Goal: Find specific page/section: Find specific page/section

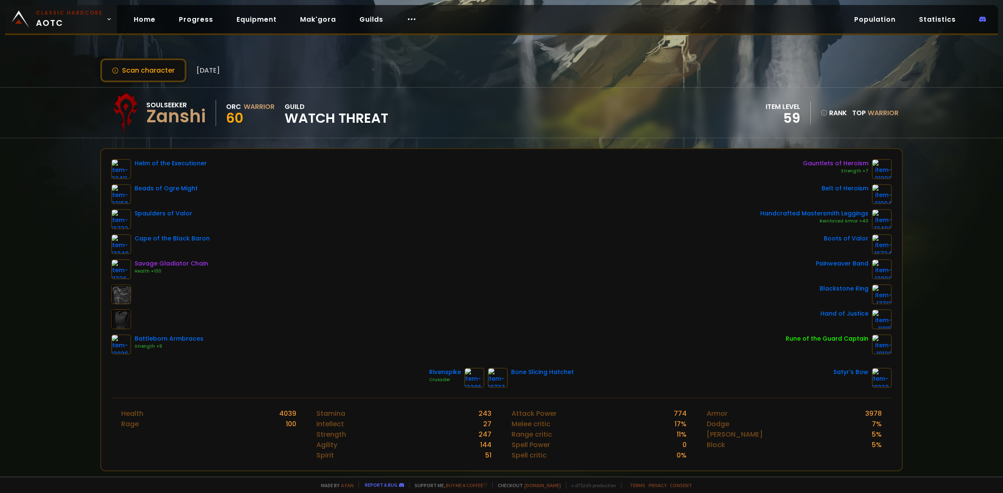
click at [57, 21] on span "Classic Hardcore AOTC" at bounding box center [69, 19] width 67 height 20
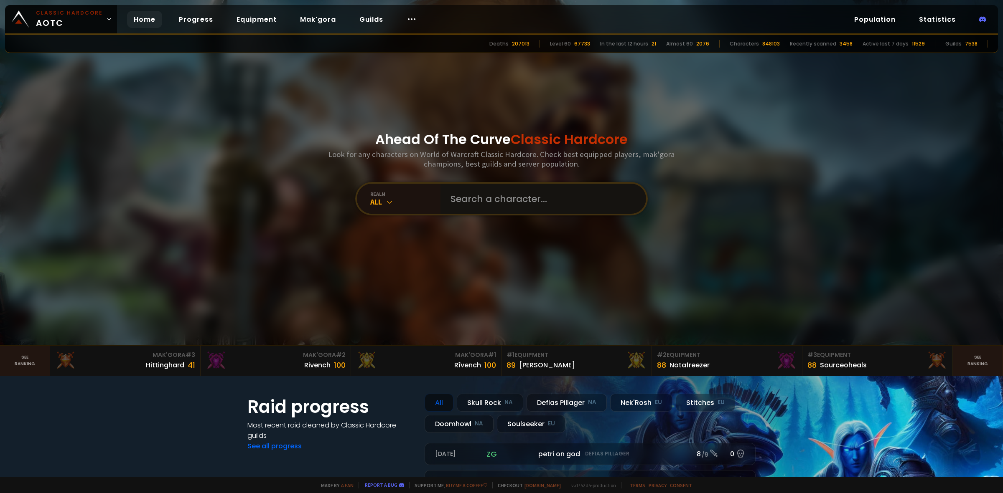
click at [504, 191] on input "text" at bounding box center [540, 199] width 191 height 30
type input "durotired"
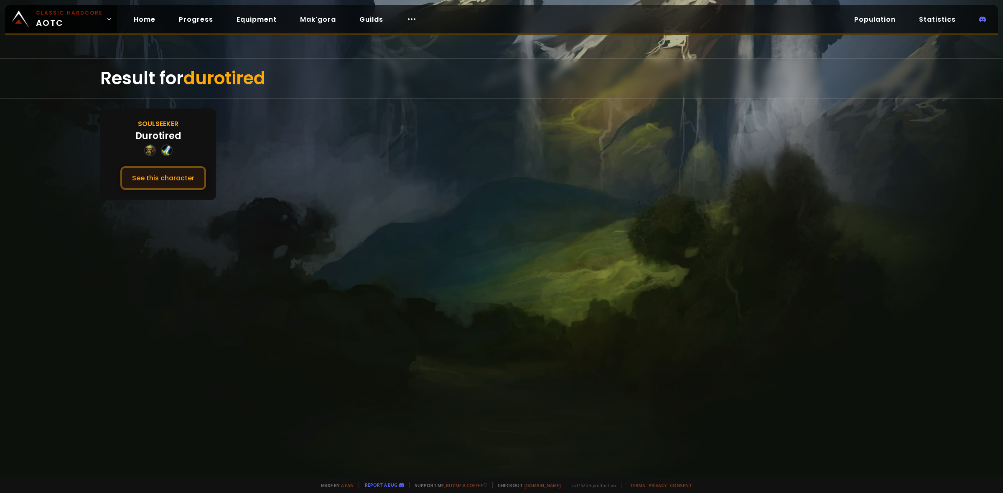
click at [164, 174] on button "See this character" at bounding box center [163, 178] width 86 height 24
